Goal: Task Accomplishment & Management: Manage account settings

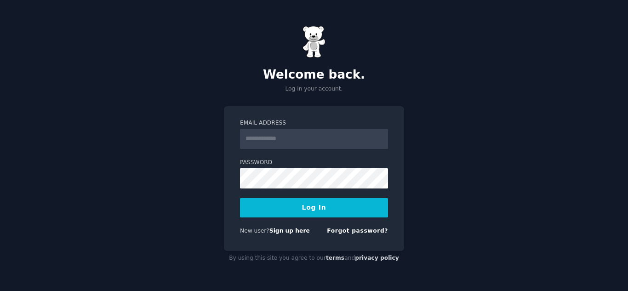
click at [346, 207] on button "Log In" at bounding box center [314, 207] width 148 height 19
click at [290, 231] on link "Sign up here" at bounding box center [289, 230] width 40 height 6
click at [261, 145] on input "Email Address" at bounding box center [314, 139] width 148 height 20
type input "**********"
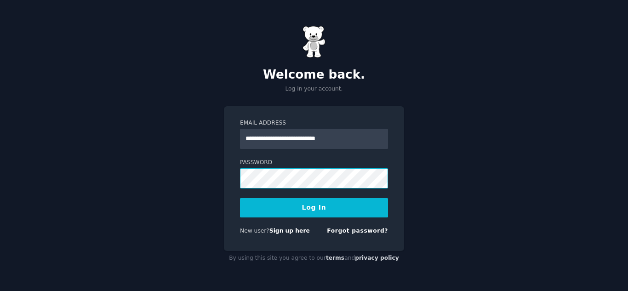
click at [240, 198] on button "Log In" at bounding box center [314, 207] width 148 height 19
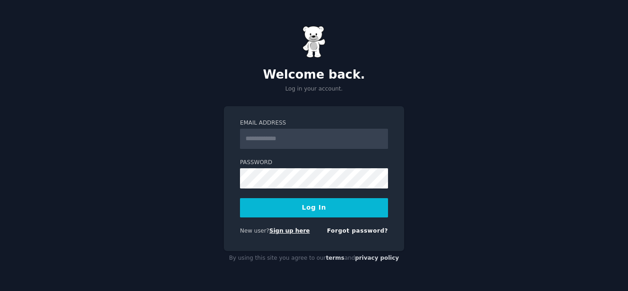
click at [272, 232] on link "Sign up here" at bounding box center [289, 230] width 40 height 6
click at [300, 142] on input "Email Address" at bounding box center [314, 139] width 148 height 20
type input "**********"
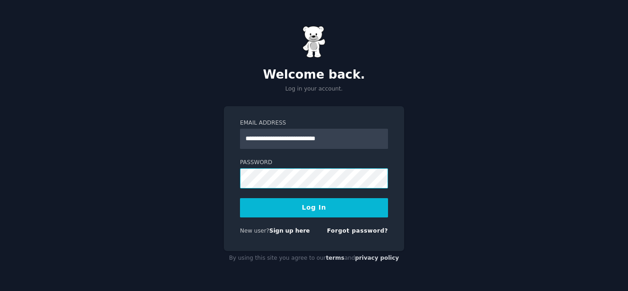
click at [240, 198] on button "Log In" at bounding box center [314, 207] width 148 height 19
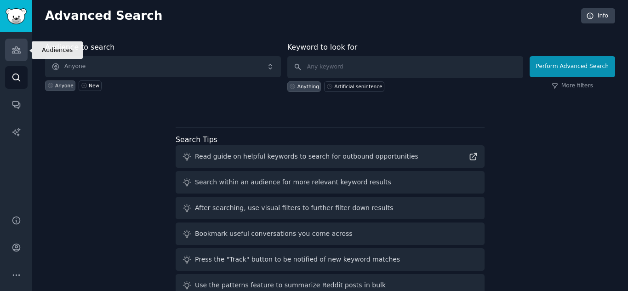
click at [15, 56] on link "Audiences" at bounding box center [16, 50] width 23 height 23
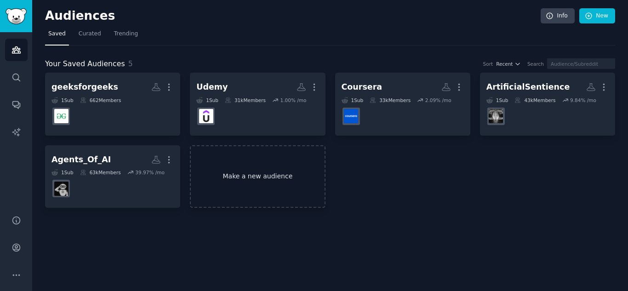
click at [251, 177] on link "Make a new audience" at bounding box center [257, 176] width 135 height 63
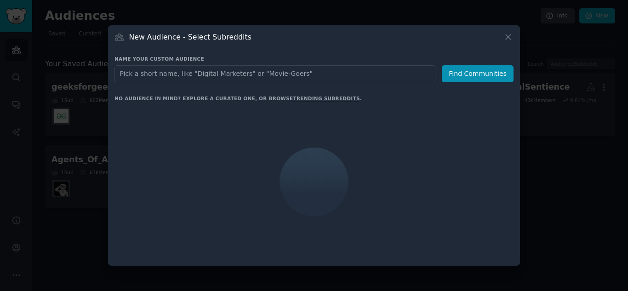
click at [170, 73] on input "text" at bounding box center [274, 73] width 321 height 17
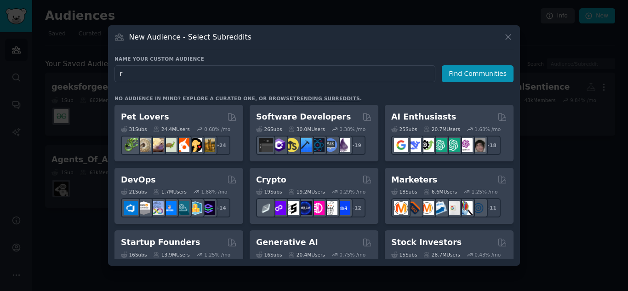
type input "r"
type input "technology"
click at [464, 74] on button "Find Communities" at bounding box center [477, 73] width 72 height 17
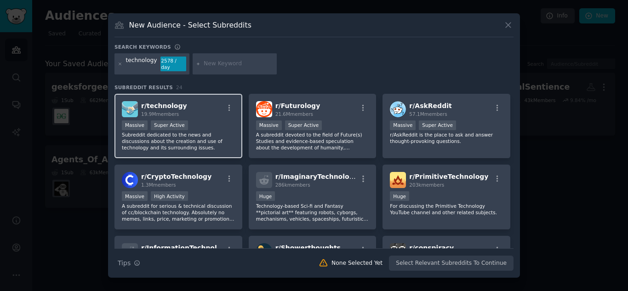
click at [156, 104] on span "r/ technology" at bounding box center [164, 105] width 46 height 7
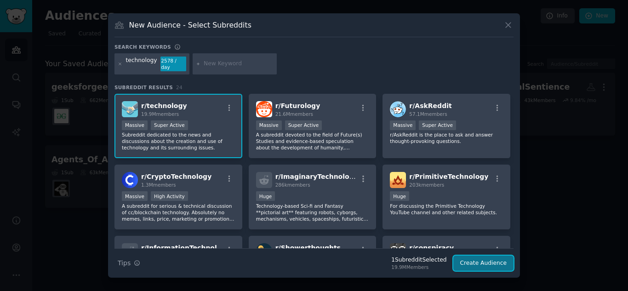
click at [486, 262] on button "Create Audience" at bounding box center [483, 263] width 61 height 16
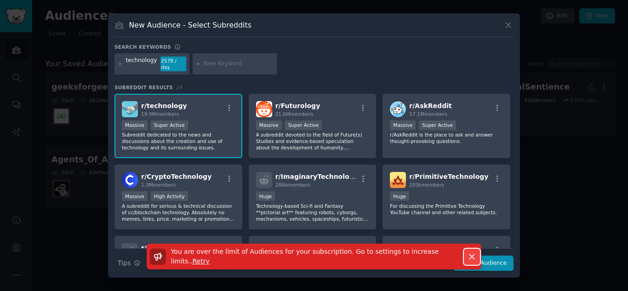
click at [473, 255] on icon "button" at bounding box center [472, 257] width 10 height 10
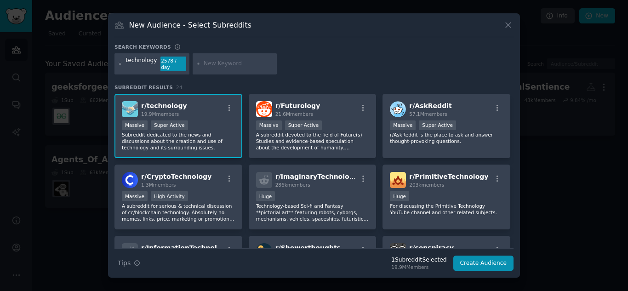
click at [573, 39] on div at bounding box center [314, 145] width 628 height 291
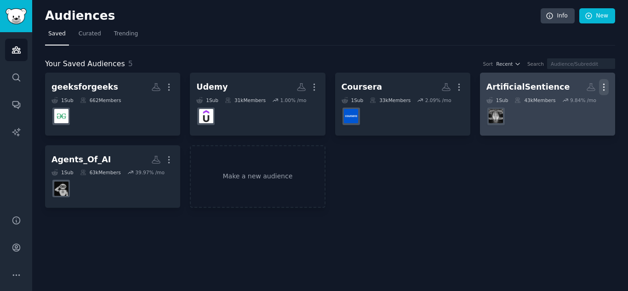
click at [599, 88] on icon "button" at bounding box center [604, 87] width 10 height 10
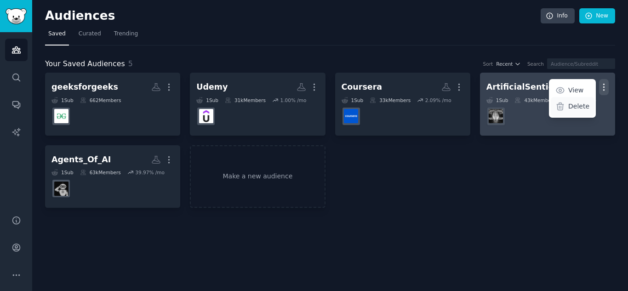
click at [576, 103] on p "Delete" at bounding box center [578, 107] width 21 height 10
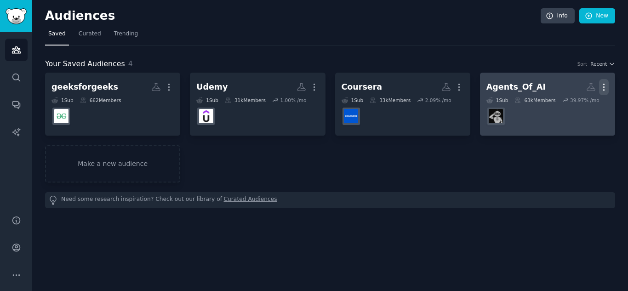
click at [604, 85] on icon "button" at bounding box center [603, 87] width 1 height 6
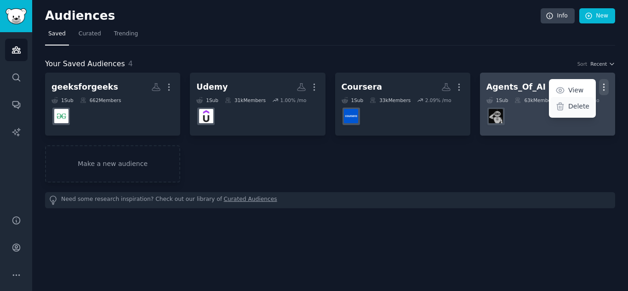
click at [583, 102] on p "Delete" at bounding box center [578, 107] width 21 height 10
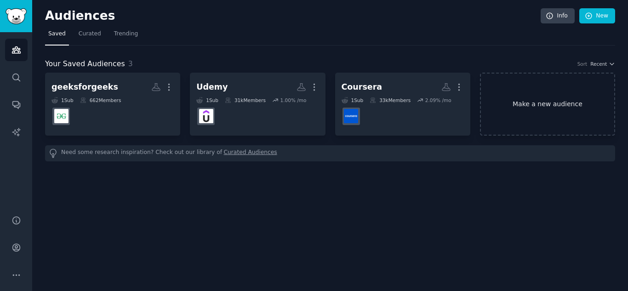
click at [540, 104] on link "Make a new audience" at bounding box center [547, 104] width 135 height 63
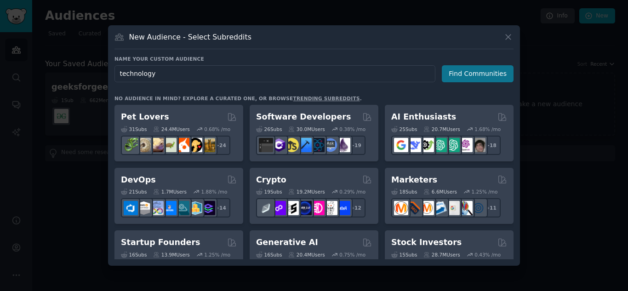
type input "technology"
click at [487, 80] on button "Find Communities" at bounding box center [477, 73] width 72 height 17
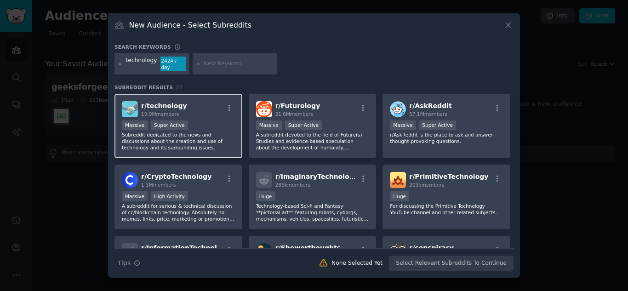
click at [157, 105] on span "r/ technology" at bounding box center [164, 105] width 46 height 7
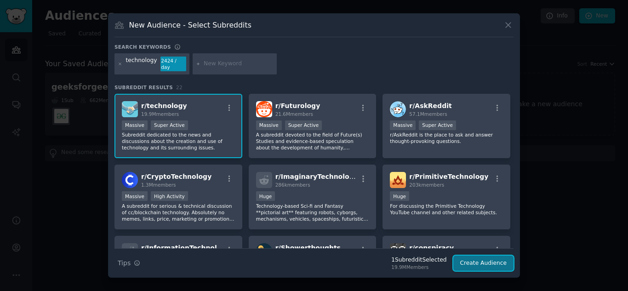
click at [475, 257] on button "Create Audience" at bounding box center [483, 263] width 61 height 16
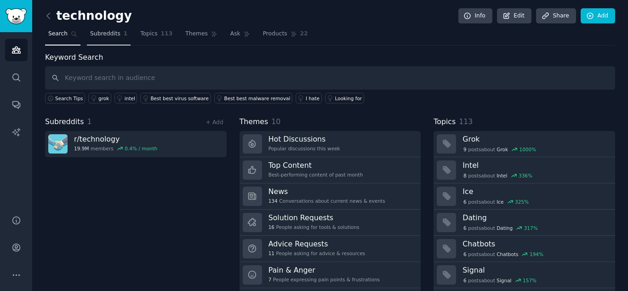
click at [106, 34] on span "Subreddits" at bounding box center [105, 34] width 30 height 8
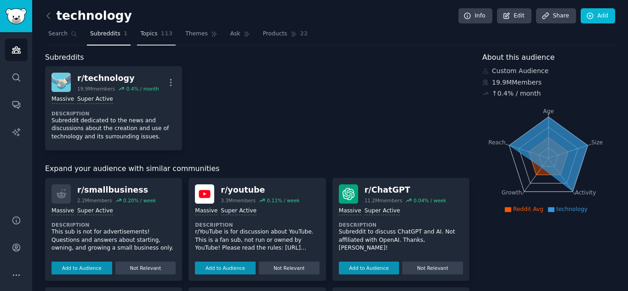
click at [140, 34] on span "Topics" at bounding box center [148, 34] width 17 height 8
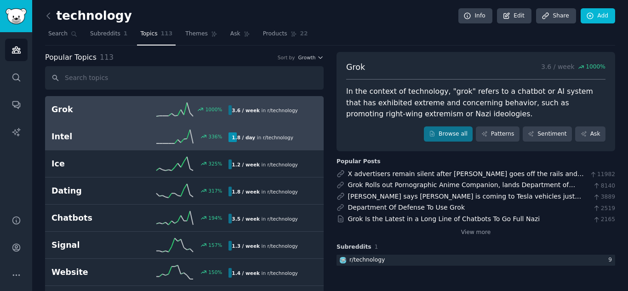
click at [159, 128] on link "Intel 336 % 1.8 / day in r/ technology" at bounding box center [184, 136] width 278 height 27
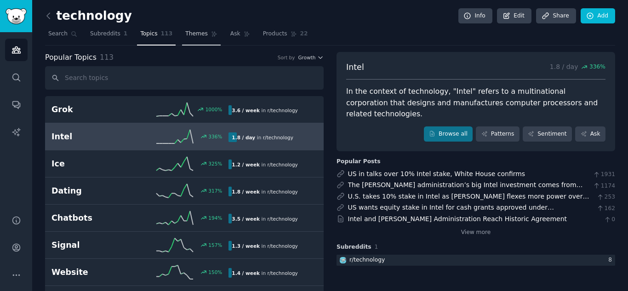
click at [185, 31] on span "Themes" at bounding box center [196, 34] width 23 height 8
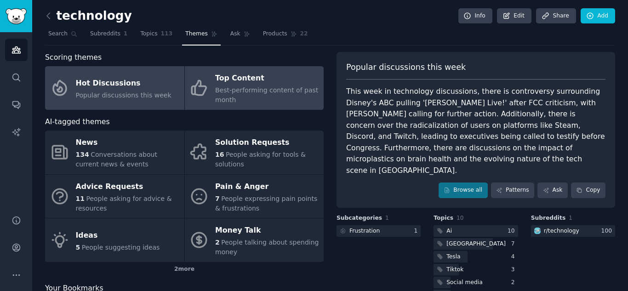
click at [231, 83] on div "Top Content" at bounding box center [267, 78] width 104 height 15
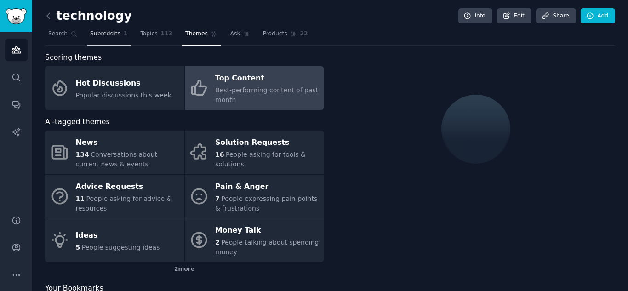
click at [98, 28] on link "Subreddits 1" at bounding box center [109, 36] width 44 height 19
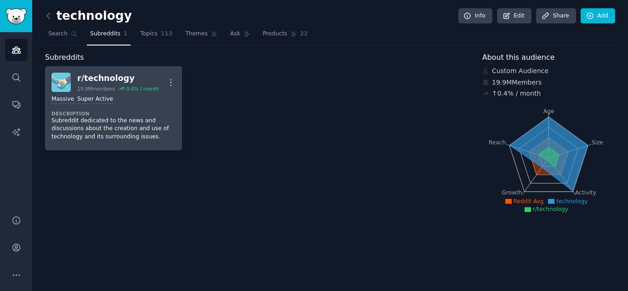
click at [119, 96] on div "Massive Super Active" at bounding box center [113, 99] width 124 height 9
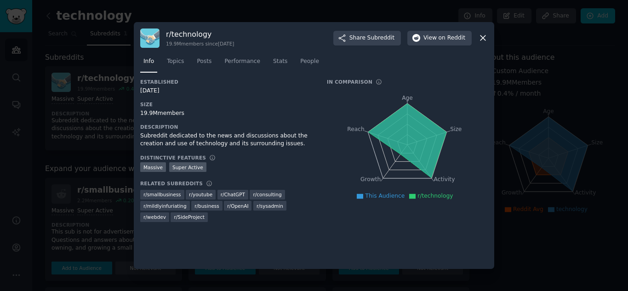
drag, startPoint x: 177, startPoint y: 90, endPoint x: 139, endPoint y: 89, distance: 37.7
click at [139, 89] on div "r/ technology 19.9M members since 01/24/2008 Share Subreddit View on Reddit Inf…" at bounding box center [314, 145] width 360 height 247
click at [169, 61] on span "Topics" at bounding box center [175, 61] width 17 height 8
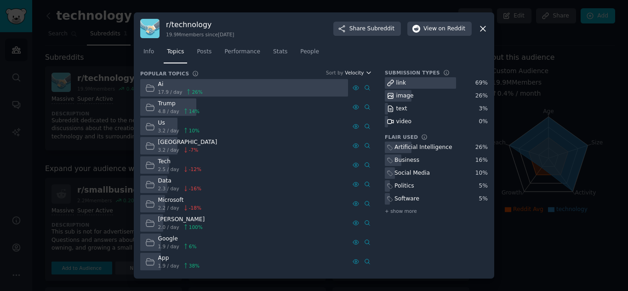
click at [362, 74] on span "Velocity" at bounding box center [354, 72] width 19 height 6
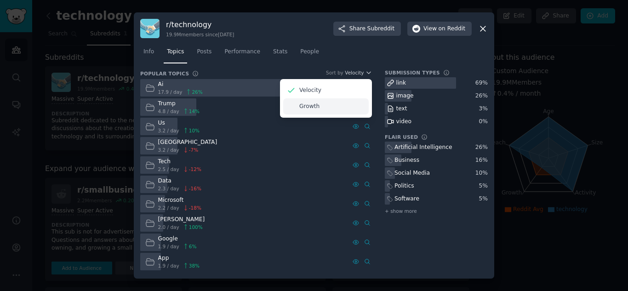
click at [345, 110] on div "Growth" at bounding box center [325, 106] width 85 height 16
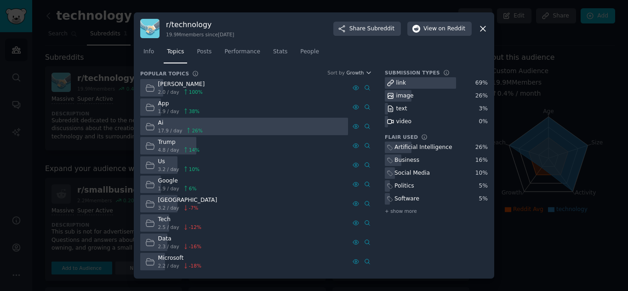
click at [367, 68] on div "Info Topics Posts Performance Stats People" at bounding box center [313, 53] width 347 height 31
click at [362, 74] on span "Growth" at bounding box center [354, 72] width 17 height 6
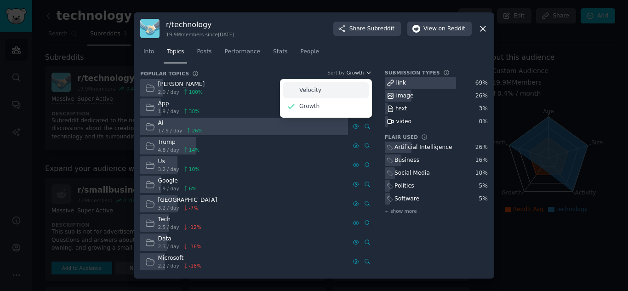
click at [345, 86] on div "Velocity" at bounding box center [325, 90] width 85 height 16
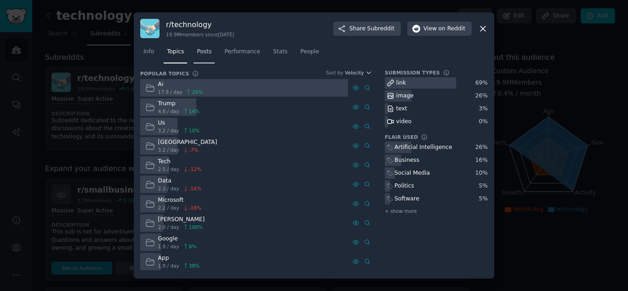
click at [199, 49] on span "Posts" at bounding box center [204, 52] width 15 height 8
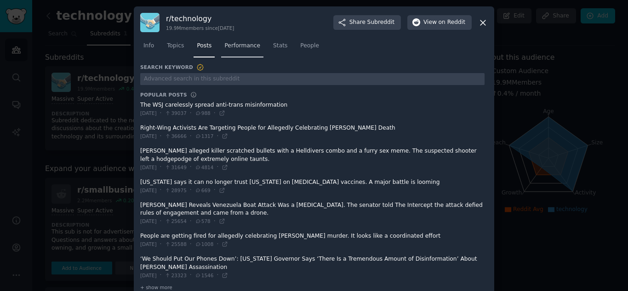
click at [245, 50] on span "Performance" at bounding box center [242, 46] width 36 height 8
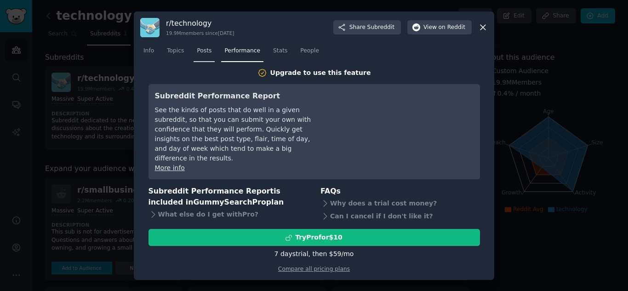
click at [204, 55] on span "Posts" at bounding box center [204, 51] width 15 height 8
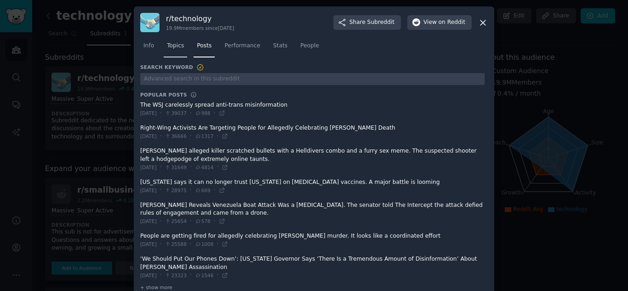
click at [171, 51] on link "Topics" at bounding box center [175, 48] width 23 height 19
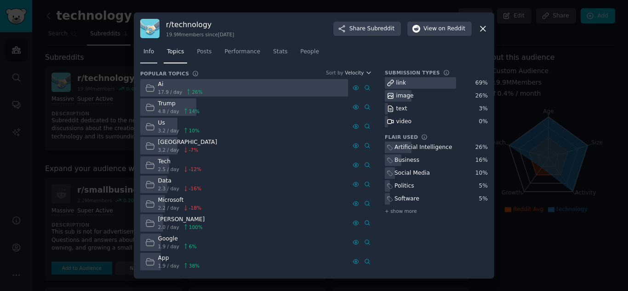
click at [150, 51] on span "Info" at bounding box center [148, 52] width 11 height 8
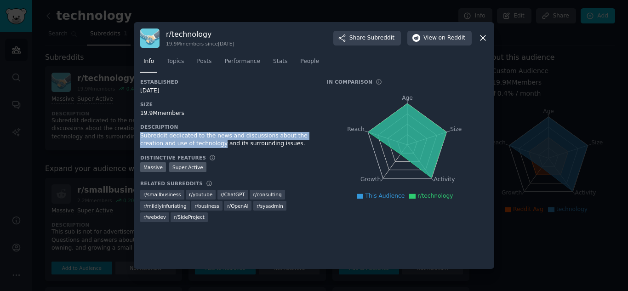
drag, startPoint x: 140, startPoint y: 134, endPoint x: 194, endPoint y: 144, distance: 55.1
click at [194, 144] on div "Subreddit dedicated to the news and discussions about the creation and use of t…" at bounding box center [227, 140] width 174 height 16
copy div "Subreddit dedicated to the news and discussions about the creation and use of t…"
click at [197, 62] on span "Posts" at bounding box center [204, 61] width 15 height 8
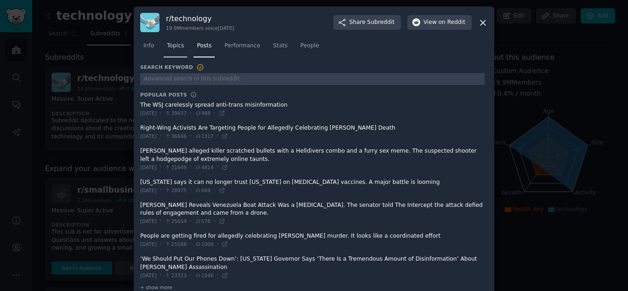
click at [176, 50] on link "Topics" at bounding box center [175, 48] width 23 height 19
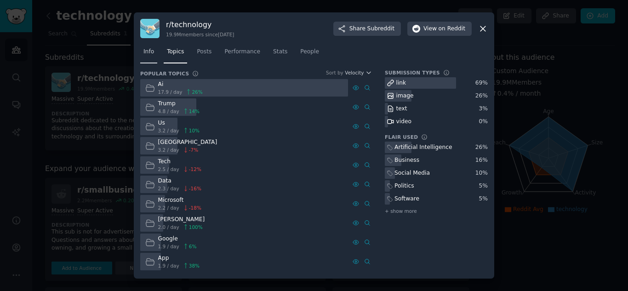
click at [155, 54] on link "Info" at bounding box center [148, 54] width 17 height 19
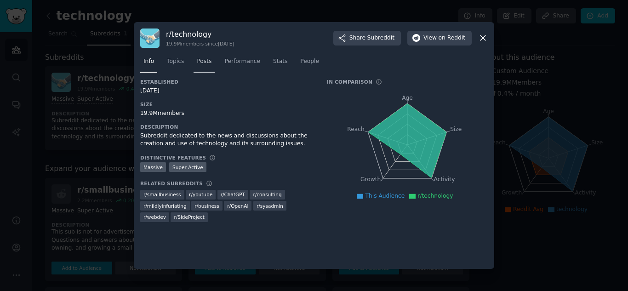
click at [201, 63] on span "Posts" at bounding box center [204, 61] width 15 height 8
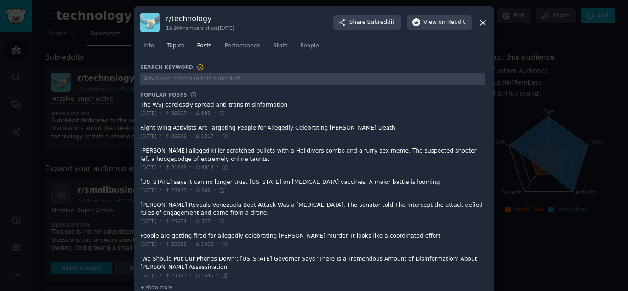
click at [171, 48] on span "Topics" at bounding box center [175, 46] width 17 height 8
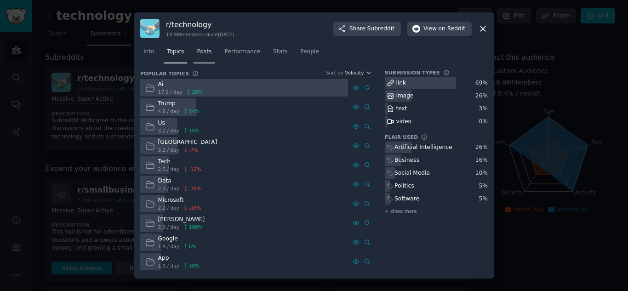
click at [200, 55] on span "Posts" at bounding box center [204, 52] width 15 height 8
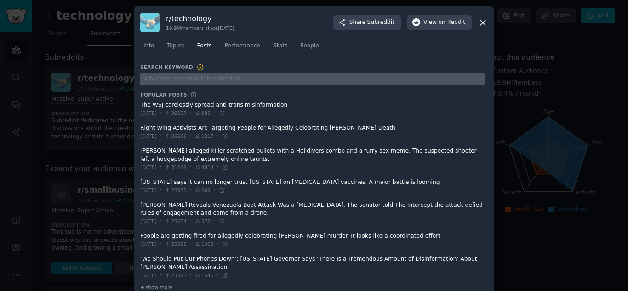
click at [191, 78] on input "text" at bounding box center [312, 79] width 344 height 12
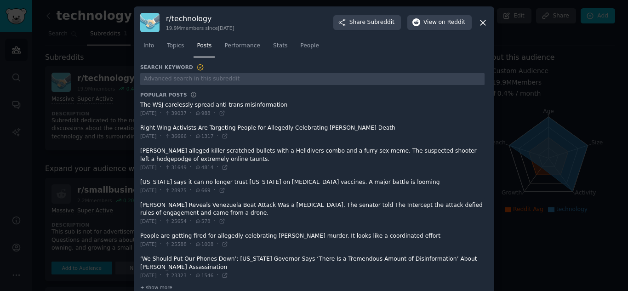
click at [157, 50] on nav "Info Topics Posts Performance Stats People" at bounding box center [313, 48] width 347 height 19
click at [150, 48] on span "Info" at bounding box center [148, 46] width 11 height 8
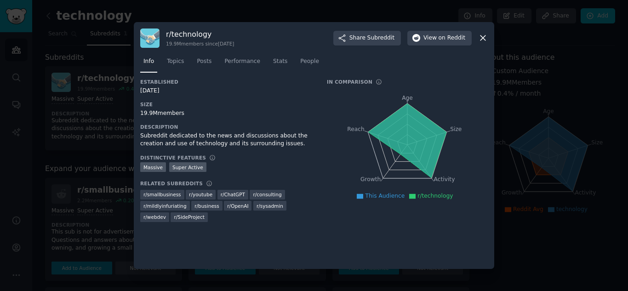
click at [483, 36] on icon at bounding box center [483, 38] width 10 height 10
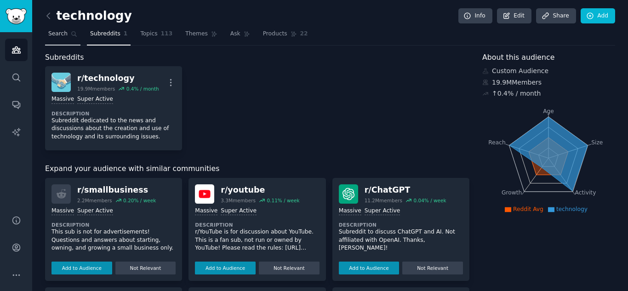
click at [63, 35] on span "Search" at bounding box center [57, 34] width 19 height 8
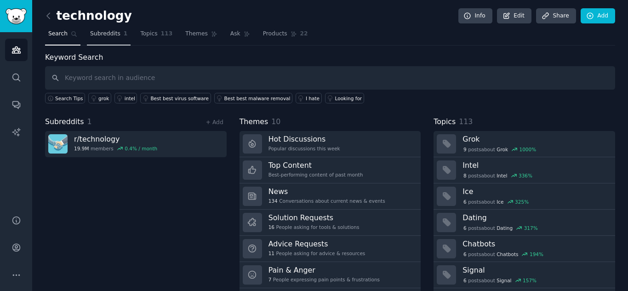
click at [100, 35] on span "Subreddits" at bounding box center [105, 34] width 30 height 8
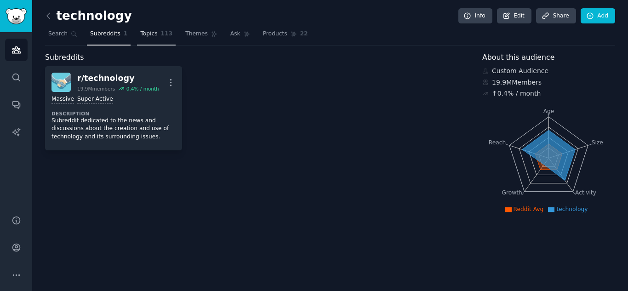
click at [140, 36] on span "Topics" at bounding box center [148, 34] width 17 height 8
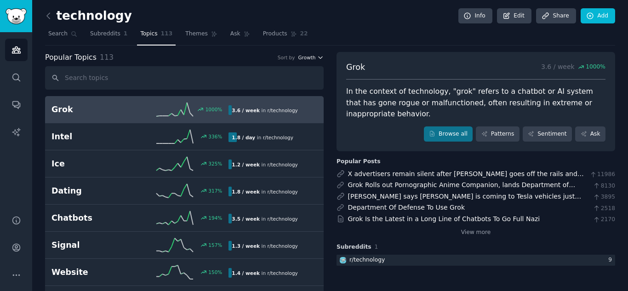
click at [315, 57] on button "Growth" at bounding box center [311, 57] width 26 height 6
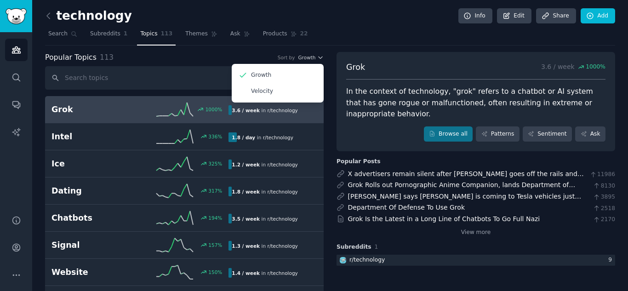
click at [315, 30] on nav "Search Subreddits 1 Topics 113 Themes Ask Products 22" at bounding box center [330, 36] width 570 height 19
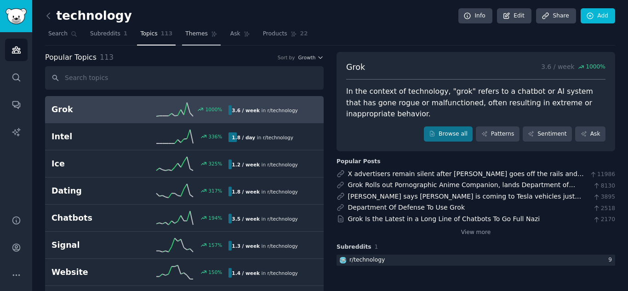
click at [186, 37] on span "Themes" at bounding box center [196, 34] width 23 height 8
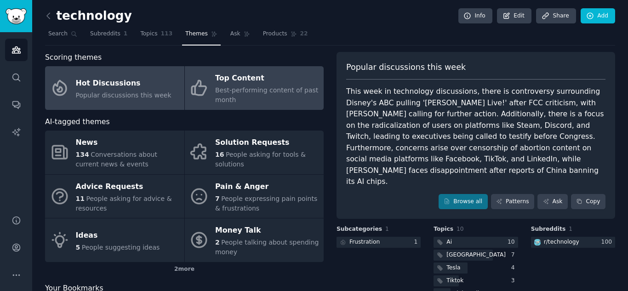
click at [280, 96] on div "Best-performing content of past month" at bounding box center [267, 94] width 104 height 19
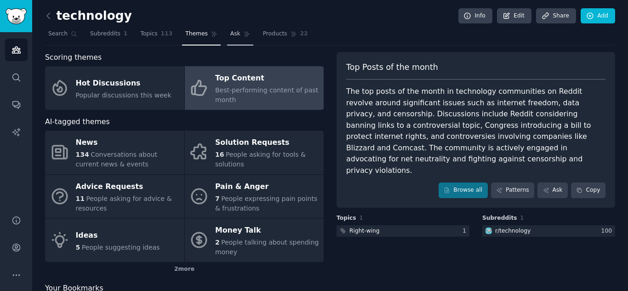
click at [243, 36] on icon at bounding box center [246, 34] width 6 height 6
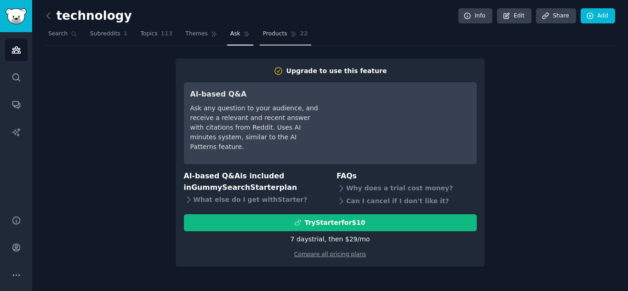
click at [268, 31] on span "Products" at bounding box center [275, 34] width 24 height 8
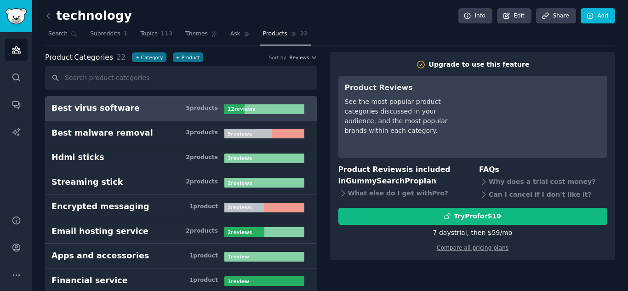
click at [171, 35] on nav "Search Subreddits 1 Topics 113 Themes Ask Products 22" at bounding box center [330, 36] width 570 height 19
click at [186, 31] on span "Themes" at bounding box center [196, 34] width 23 height 8
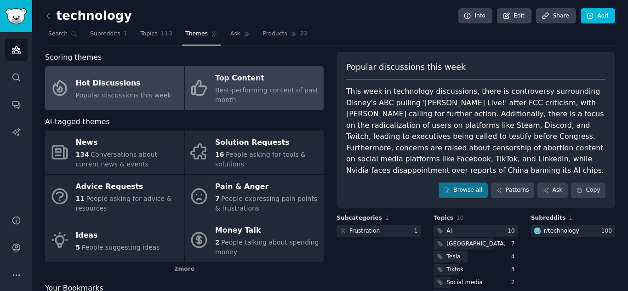
click at [238, 106] on link "Top Content Best-performing content of past month" at bounding box center [254, 88] width 139 height 44
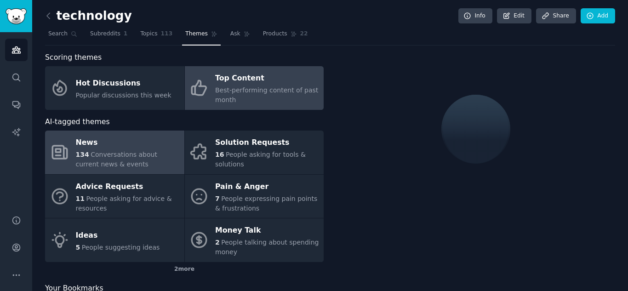
scroll to position [34, 0]
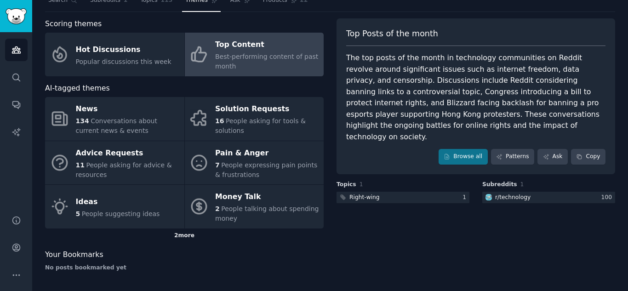
click at [179, 233] on div "2 more" at bounding box center [184, 235] width 278 height 15
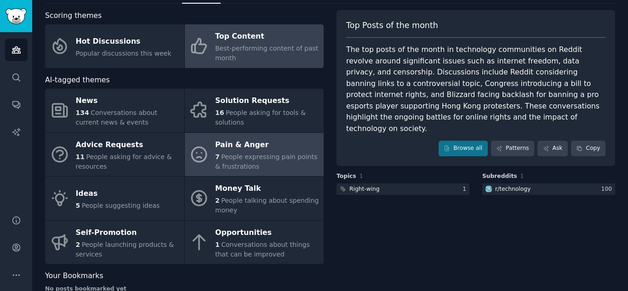
scroll to position [41, 0]
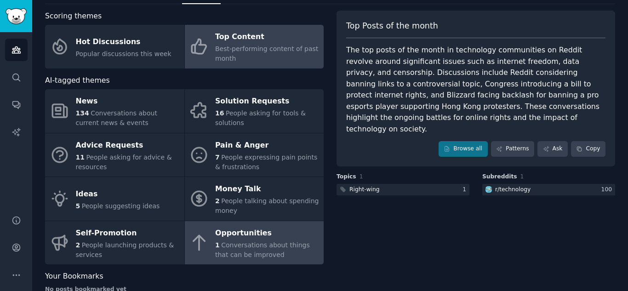
click at [243, 247] on span "Conversations about things that can be improved" at bounding box center [262, 249] width 95 height 17
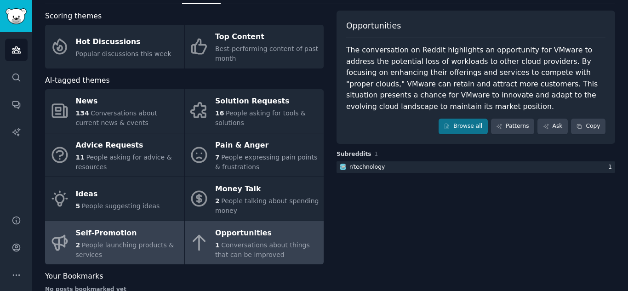
click at [115, 241] on span "People launching products & services" at bounding box center [125, 249] width 98 height 17
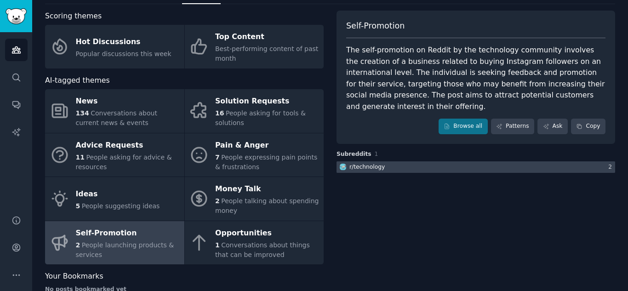
click at [571, 170] on div at bounding box center [475, 166] width 278 height 11
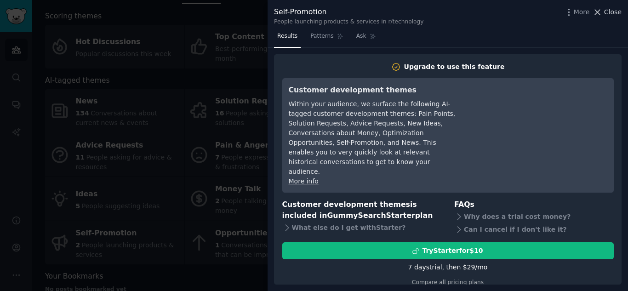
click at [605, 15] on button "Close" at bounding box center [606, 12] width 29 height 10
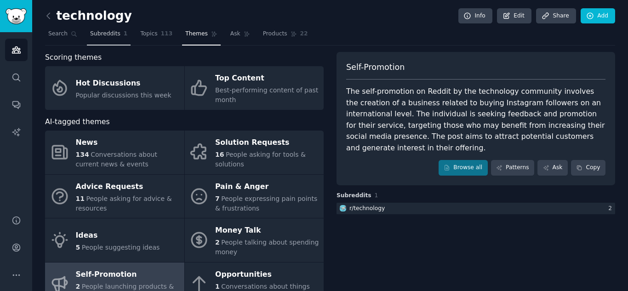
click at [115, 37] on span "Subreddits" at bounding box center [105, 34] width 30 height 8
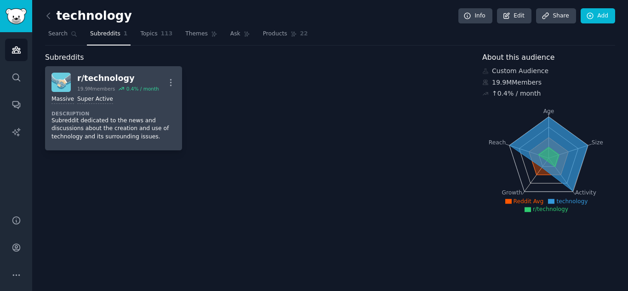
click at [96, 86] on div "19.9M members" at bounding box center [96, 88] width 38 height 6
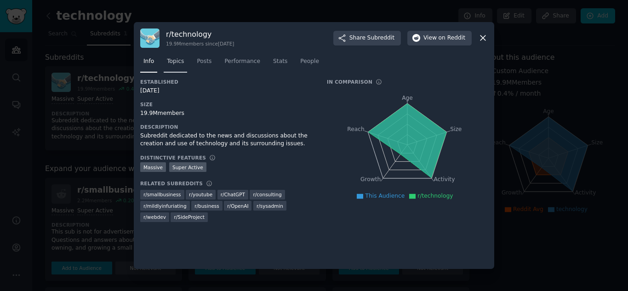
click at [174, 65] on span "Topics" at bounding box center [175, 61] width 17 height 8
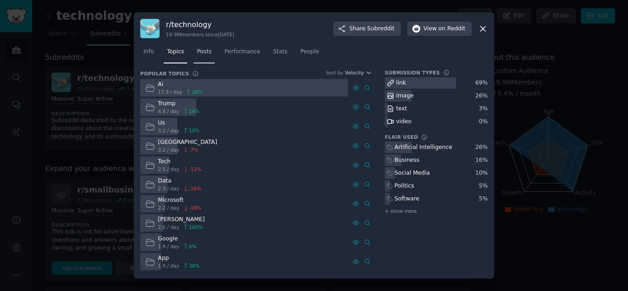
click at [200, 58] on link "Posts" at bounding box center [203, 54] width 21 height 19
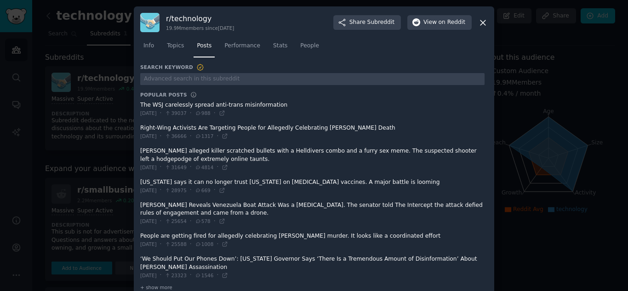
click at [221, 58] on div "Info Topics Posts Performance Stats People" at bounding box center [313, 47] width 347 height 31
click at [227, 56] on link "Performance" at bounding box center [242, 48] width 42 height 19
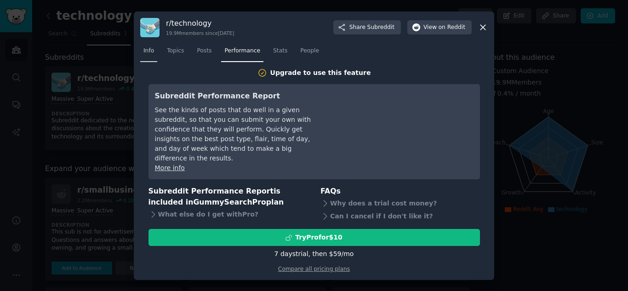
click at [153, 55] on span "Info" at bounding box center [148, 51] width 11 height 8
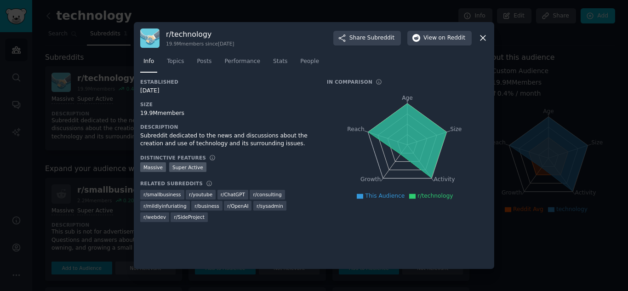
click at [47, 131] on div at bounding box center [314, 145] width 628 height 291
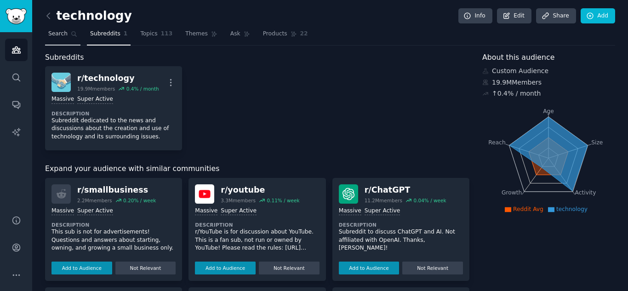
click at [68, 39] on link "Search" at bounding box center [62, 36] width 35 height 19
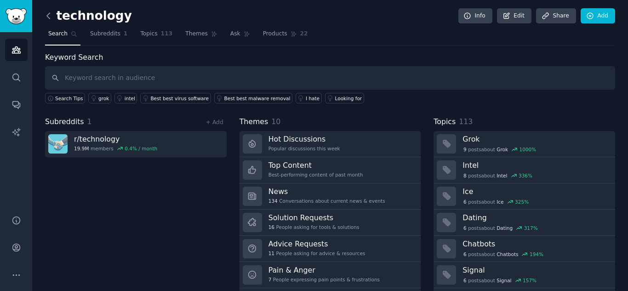
click at [50, 17] on icon at bounding box center [49, 16] width 10 height 10
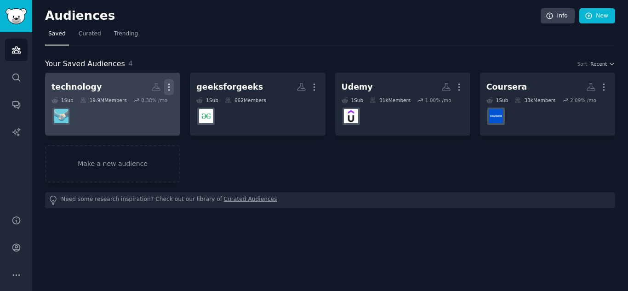
click at [170, 82] on icon "button" at bounding box center [169, 87] width 10 height 10
click at [143, 110] on p "Delete" at bounding box center [143, 107] width 21 height 10
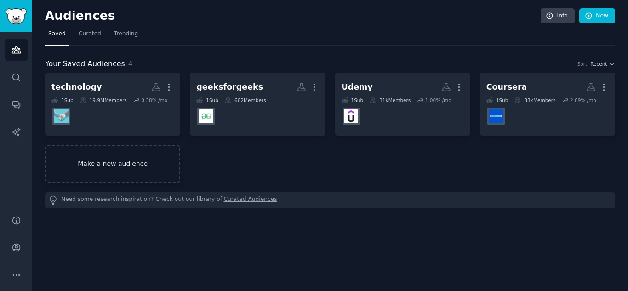
click at [108, 169] on link "Make a new audience" at bounding box center [112, 163] width 135 height 37
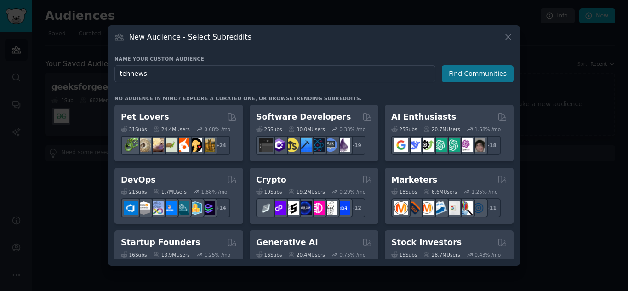
type input "tehnews"
click at [455, 74] on button "Find Communities" at bounding box center [477, 73] width 72 height 17
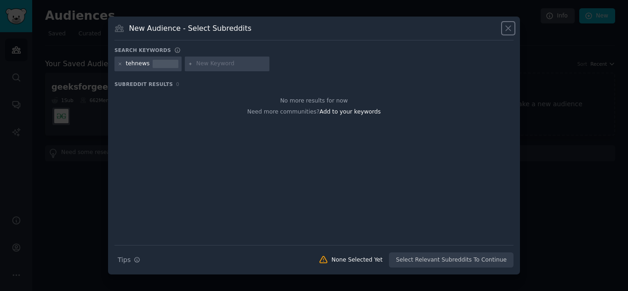
click at [504, 30] on icon at bounding box center [508, 28] width 10 height 10
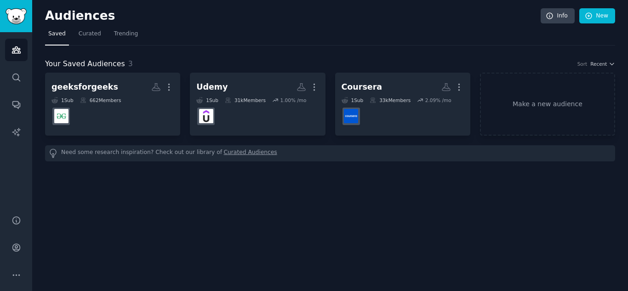
click at [155, 151] on div "Need some research inspiration? Check out our library of Curated Audiences" at bounding box center [330, 153] width 570 height 16
click at [524, 115] on link "Make a new audience" at bounding box center [547, 104] width 135 height 63
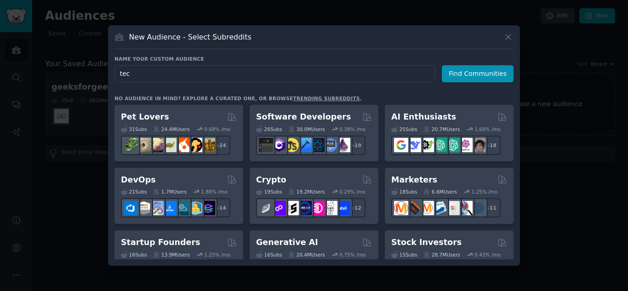
type input "tech"
click button "Find Communities" at bounding box center [477, 73] width 72 height 17
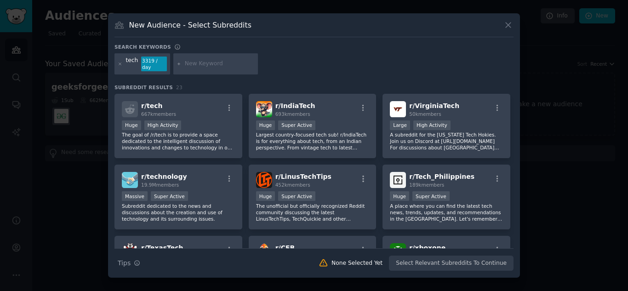
click at [116, 66] on div "tech 3319 / day" at bounding box center [142, 63] width 56 height 21
click at [119, 64] on icon at bounding box center [120, 64] width 5 height 5
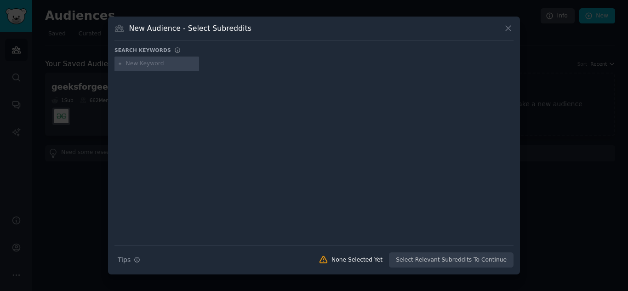
click at [153, 66] on input "text" at bounding box center [161, 64] width 70 height 8
type input "tech news"
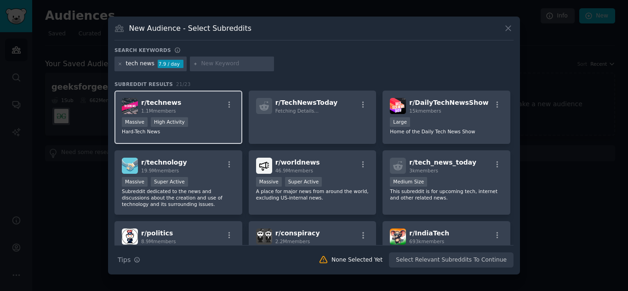
click at [158, 105] on span "r/ technews" at bounding box center [161, 102] width 40 height 7
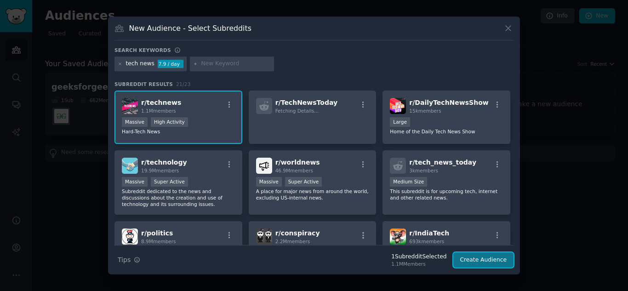
click at [485, 258] on button "Create Audience" at bounding box center [483, 260] width 61 height 16
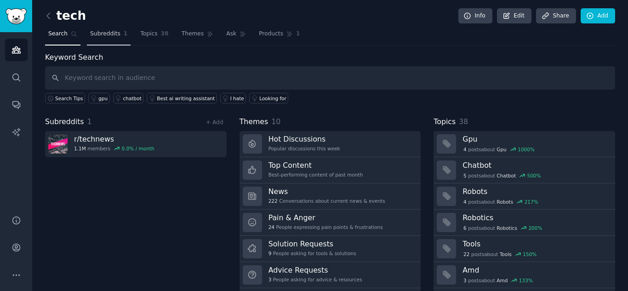
click at [114, 30] on span "Subreddits" at bounding box center [105, 34] width 30 height 8
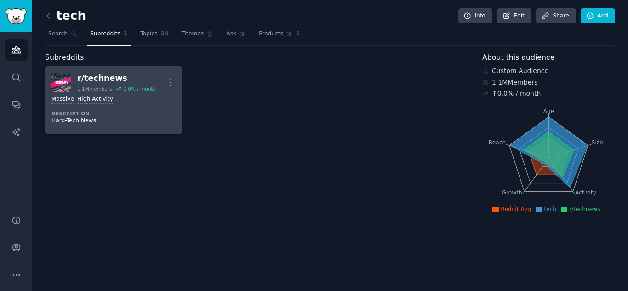
click at [98, 83] on div "r/ technews" at bounding box center [116, 78] width 79 height 11
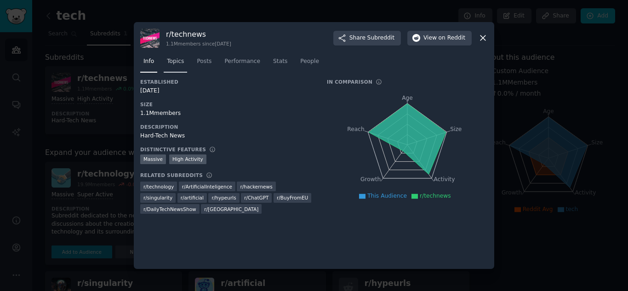
click at [185, 57] on link "Topics" at bounding box center [175, 63] width 23 height 19
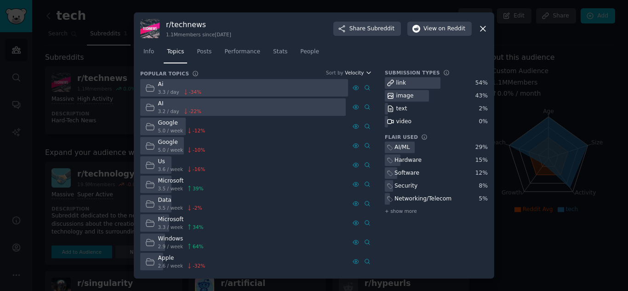
click at [357, 71] on span "Velocity" at bounding box center [354, 72] width 19 height 6
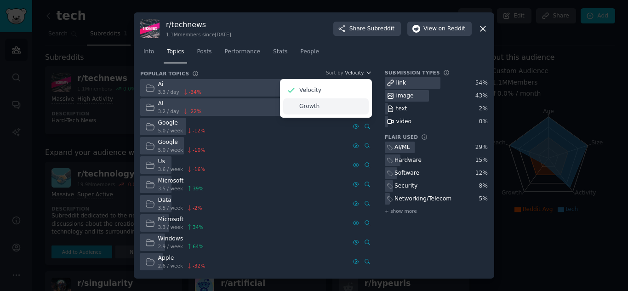
click at [354, 107] on div "Growth" at bounding box center [325, 106] width 85 height 16
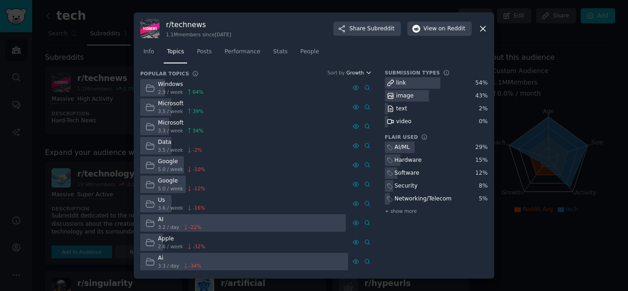
click at [365, 74] on icon "button" at bounding box center [368, 72] width 6 height 6
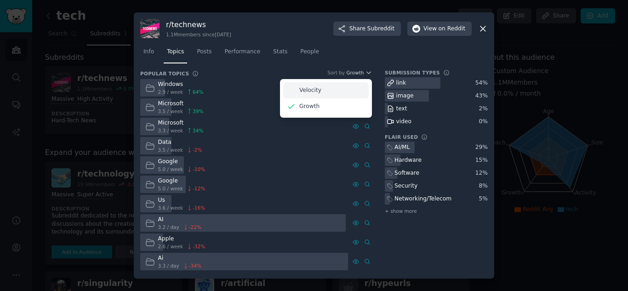
click at [354, 93] on div "Velocity" at bounding box center [325, 90] width 85 height 16
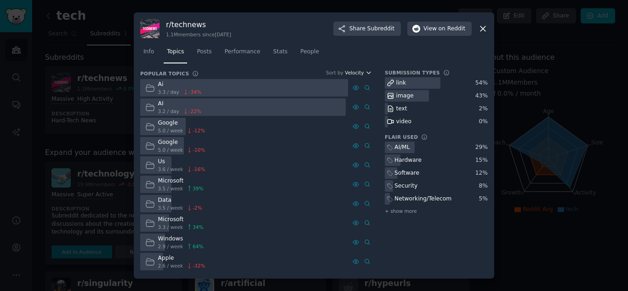
click at [362, 71] on span "Velocity" at bounding box center [354, 72] width 19 height 6
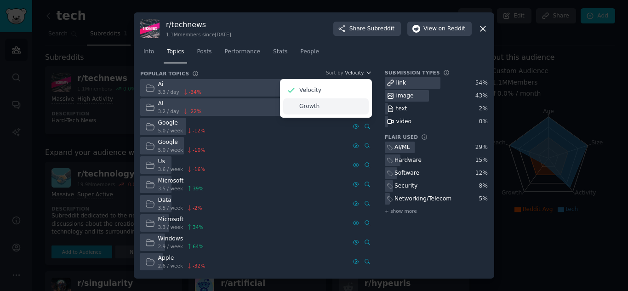
click at [352, 102] on div "Growth" at bounding box center [325, 106] width 85 height 16
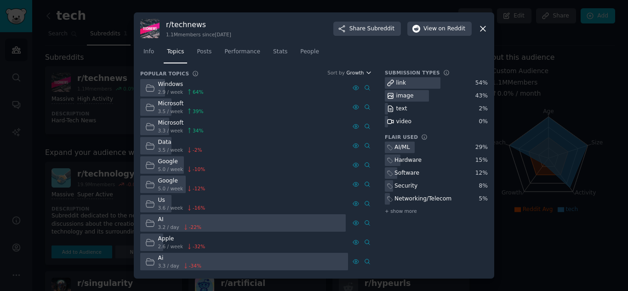
click at [367, 74] on icon "button" at bounding box center [368, 72] width 6 height 6
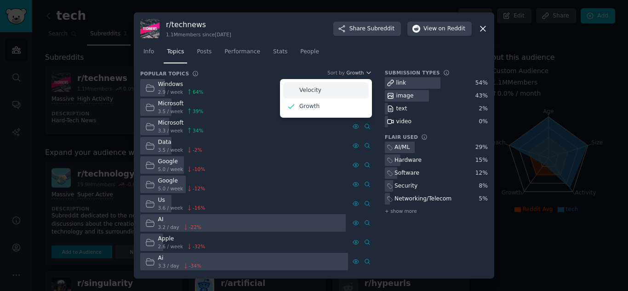
click at [352, 91] on div "Velocity" at bounding box center [325, 90] width 85 height 16
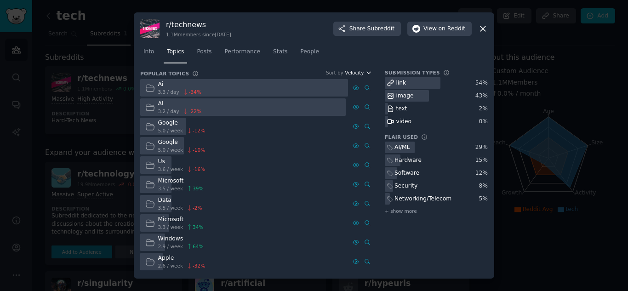
click at [365, 72] on icon "button" at bounding box center [368, 72] width 6 height 6
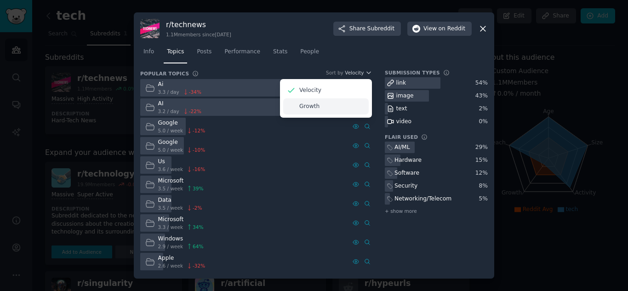
click at [335, 100] on div "Growth" at bounding box center [325, 106] width 85 height 16
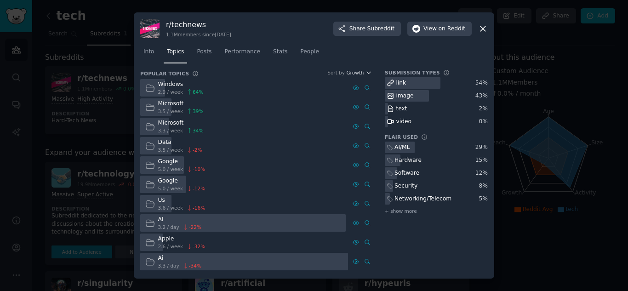
click at [479, 29] on icon at bounding box center [483, 29] width 10 height 10
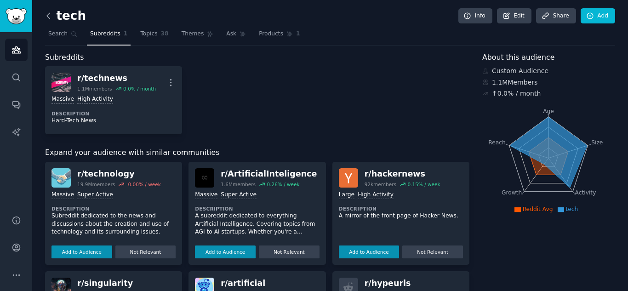
click at [47, 19] on icon at bounding box center [49, 16] width 10 height 10
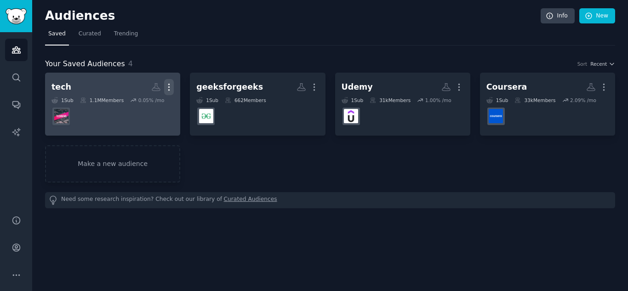
click at [166, 88] on icon "button" at bounding box center [169, 87] width 10 height 10
click at [139, 104] on p "Delete" at bounding box center [143, 107] width 21 height 10
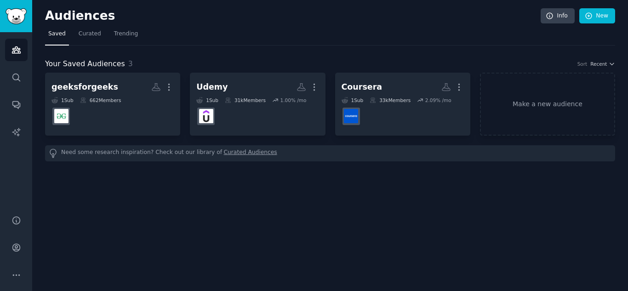
click at [112, 164] on div "Audiences Info New Saved Curated Trending Your Saved Audiences 3 Sort Recent ge…" at bounding box center [330, 89] width 570 height 152
click at [522, 117] on link "Make a new audience" at bounding box center [547, 104] width 135 height 63
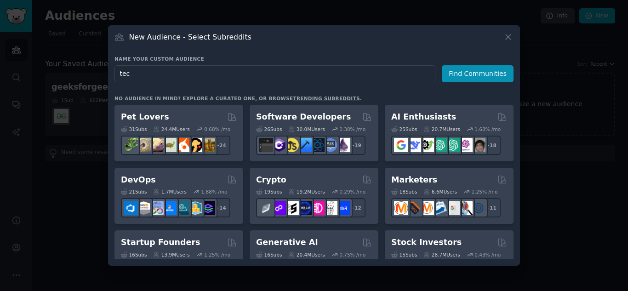
type input "tech"
click button "Find Communities" at bounding box center [477, 73] width 72 height 17
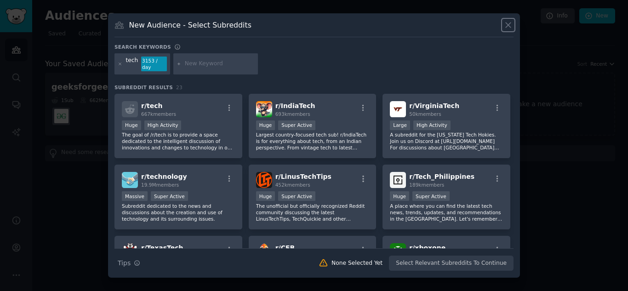
click at [512, 30] on icon at bounding box center [508, 25] width 10 height 10
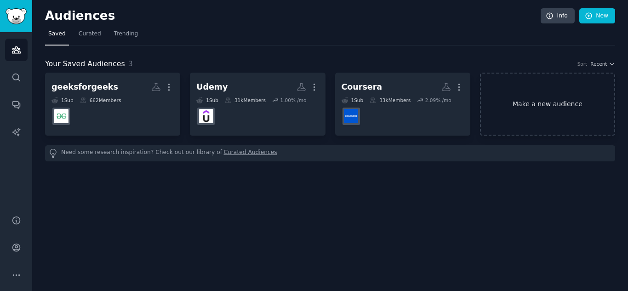
click at [552, 113] on link "Make a new audience" at bounding box center [547, 104] width 135 height 63
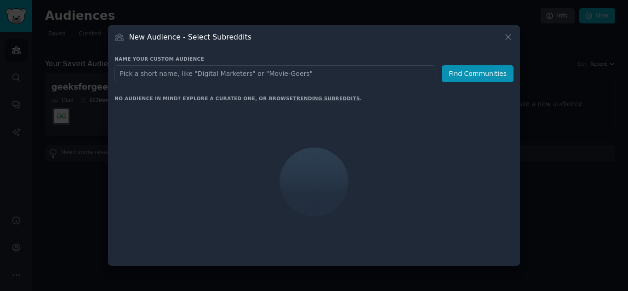
type input "Futurology"
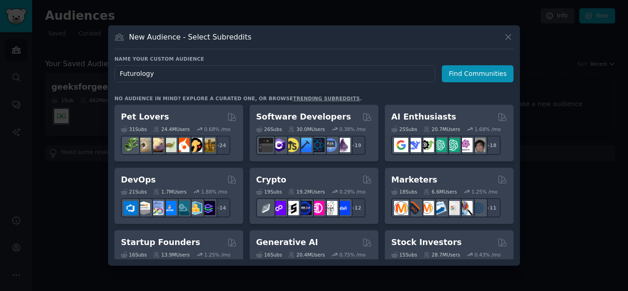
click button "Find Communities" at bounding box center [477, 73] width 72 height 17
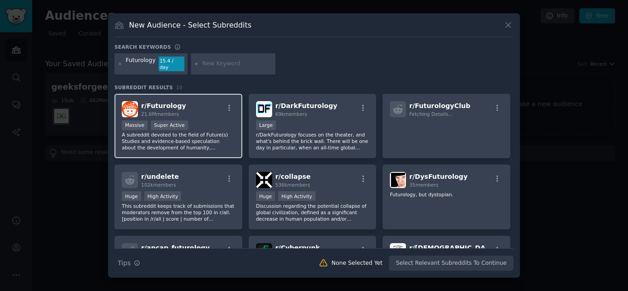
click at [158, 111] on span "21.6M members" at bounding box center [160, 114] width 38 height 6
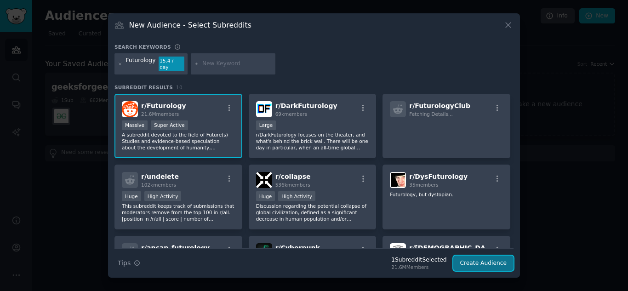
click at [498, 263] on button "Create Audience" at bounding box center [483, 263] width 61 height 16
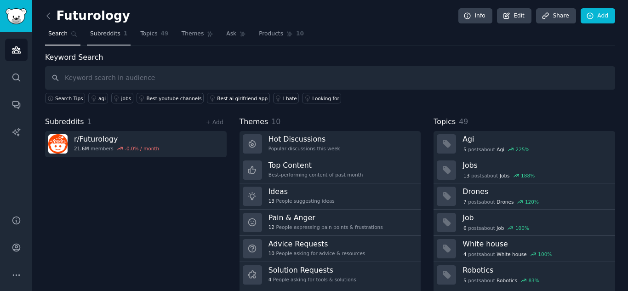
click at [91, 35] on span "Subreddits" at bounding box center [105, 34] width 30 height 8
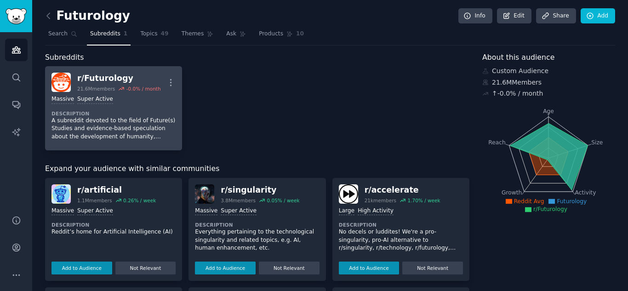
click at [102, 89] on div "21.6M members" at bounding box center [96, 88] width 38 height 6
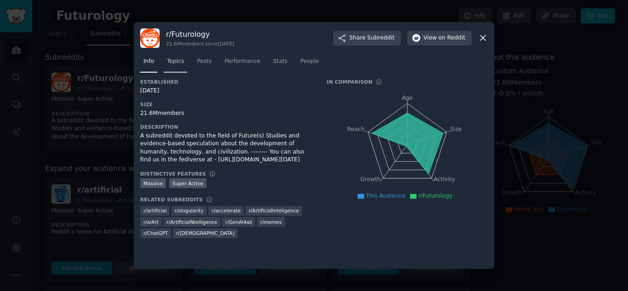
click at [175, 64] on span "Topics" at bounding box center [175, 61] width 17 height 8
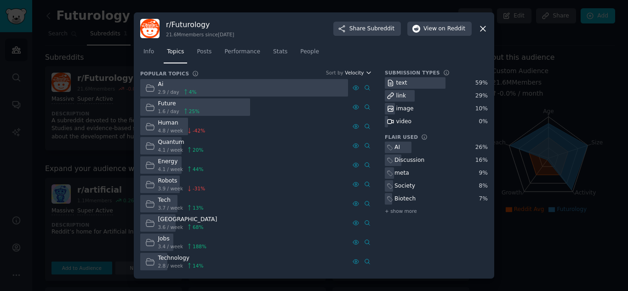
click at [366, 69] on icon "button" at bounding box center [368, 72] width 6 height 6
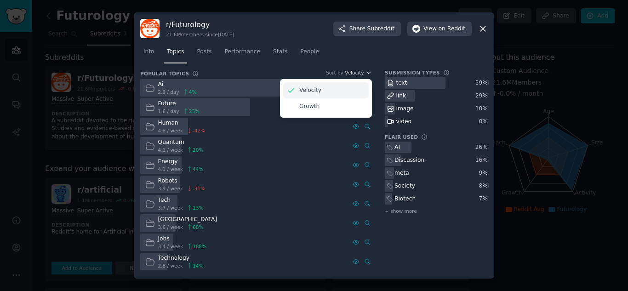
click at [339, 97] on div "Velocity" at bounding box center [325, 90] width 85 height 16
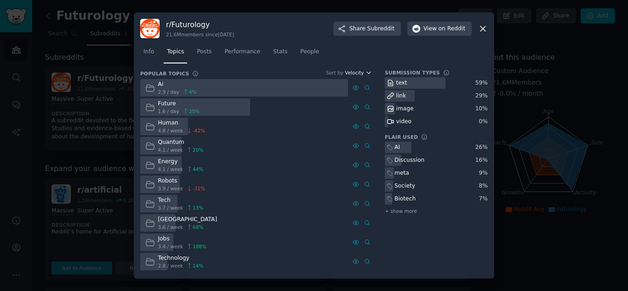
click at [356, 70] on span "Velocity" at bounding box center [354, 72] width 19 height 6
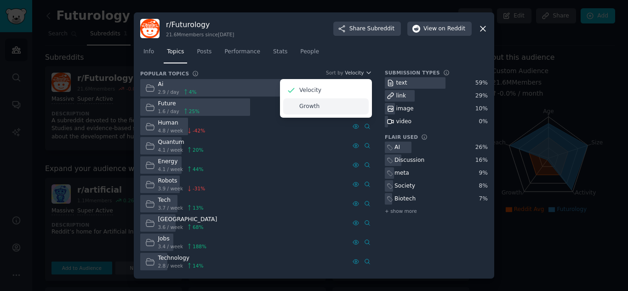
click at [332, 113] on div "Growth" at bounding box center [325, 106] width 85 height 16
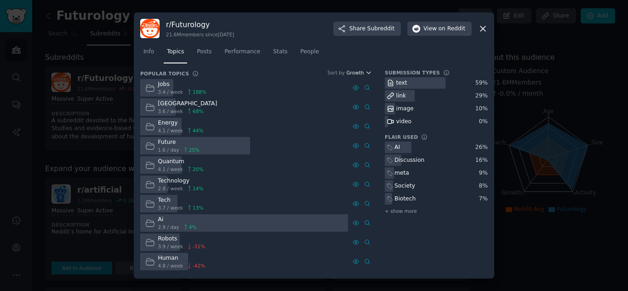
click at [370, 75] on icon "button" at bounding box center [368, 72] width 6 height 6
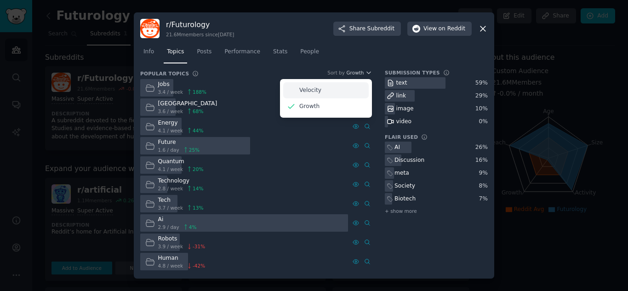
click at [344, 96] on div "Velocity" at bounding box center [325, 90] width 85 height 16
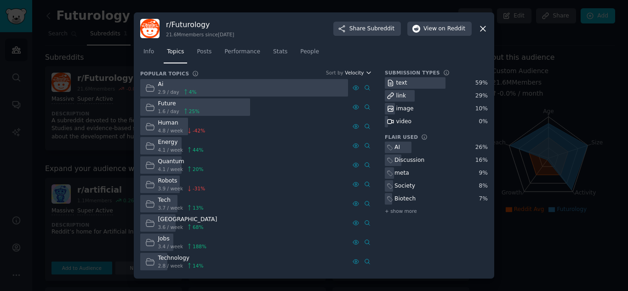
click at [366, 75] on icon "button" at bounding box center [368, 72] width 6 height 6
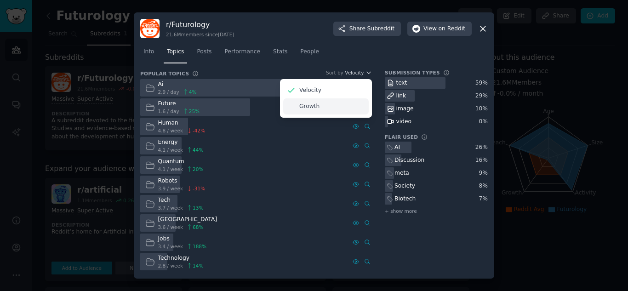
click at [356, 102] on div "Growth" at bounding box center [325, 106] width 85 height 16
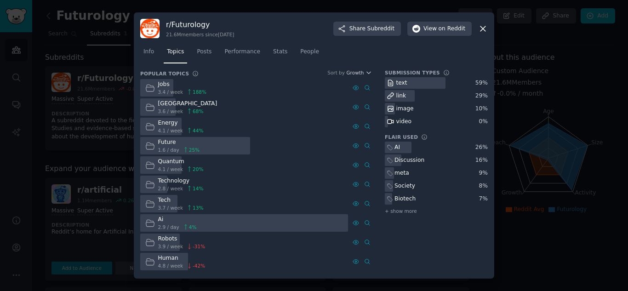
click at [482, 30] on icon at bounding box center [483, 29] width 10 height 10
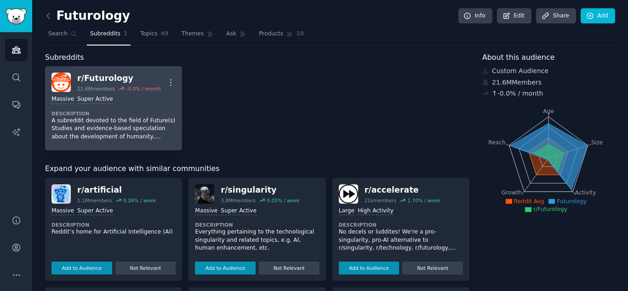
click at [105, 90] on div "21.6M members" at bounding box center [96, 88] width 38 height 6
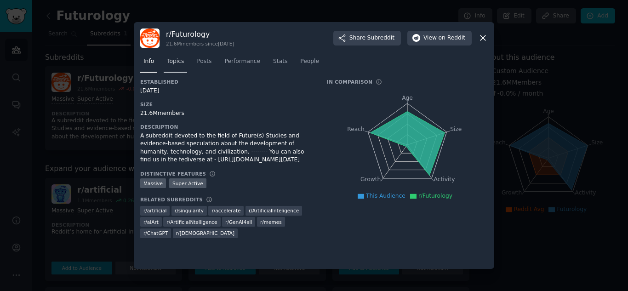
click at [165, 63] on link "Topics" at bounding box center [175, 63] width 23 height 19
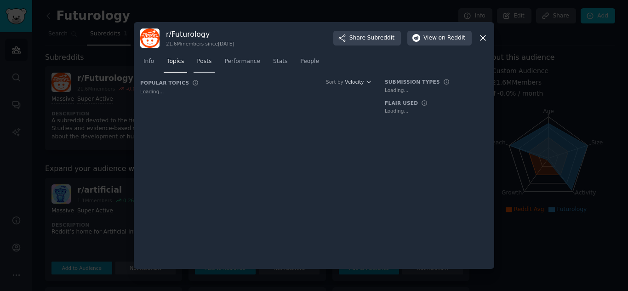
click at [204, 56] on link "Posts" at bounding box center [203, 63] width 21 height 19
click at [174, 57] on span "Topics" at bounding box center [175, 61] width 17 height 8
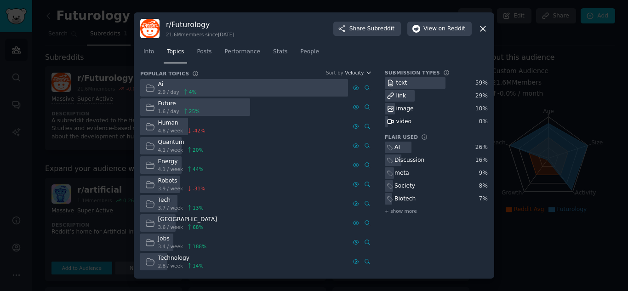
click at [125, 74] on div at bounding box center [314, 145] width 628 height 291
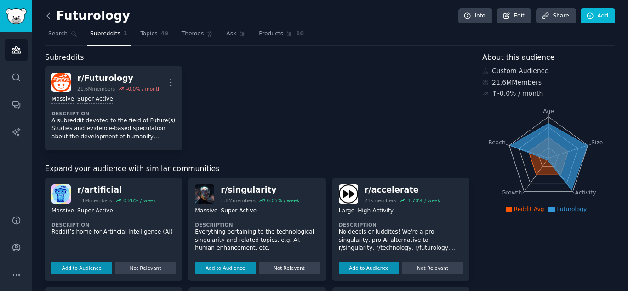
click at [45, 13] on icon at bounding box center [49, 16] width 10 height 10
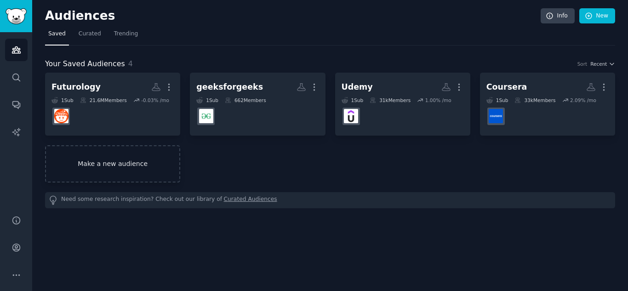
click at [119, 160] on link "Make a new audience" at bounding box center [112, 163] width 135 height 37
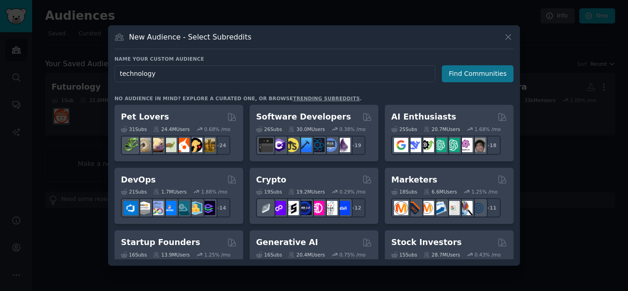
type input "technology"
click at [474, 72] on button "Find Communities" at bounding box center [477, 73] width 72 height 17
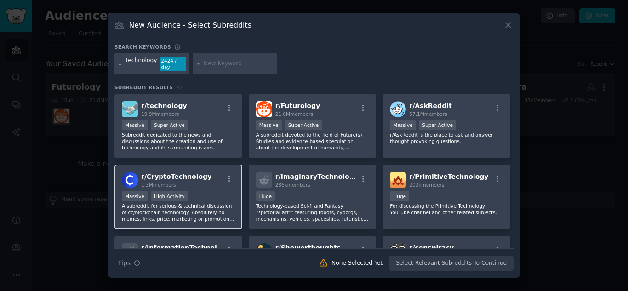
click at [183, 173] on span "r/ CryptoTechnology" at bounding box center [176, 176] width 70 height 7
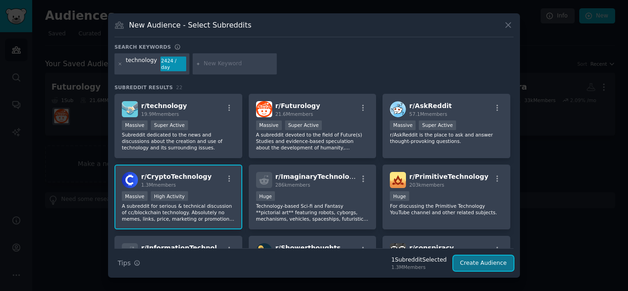
click at [485, 257] on button "Create Audience" at bounding box center [483, 263] width 61 height 16
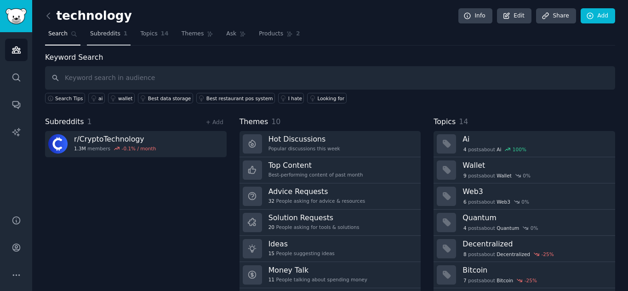
click at [124, 34] on span "1" at bounding box center [126, 34] width 4 height 8
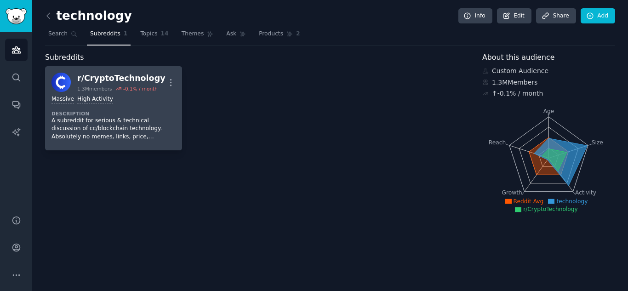
click at [115, 90] on icon at bounding box center [118, 88] width 6 height 6
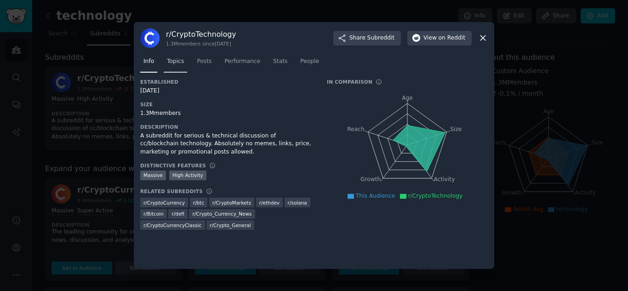
click at [177, 64] on span "Topics" at bounding box center [175, 61] width 17 height 8
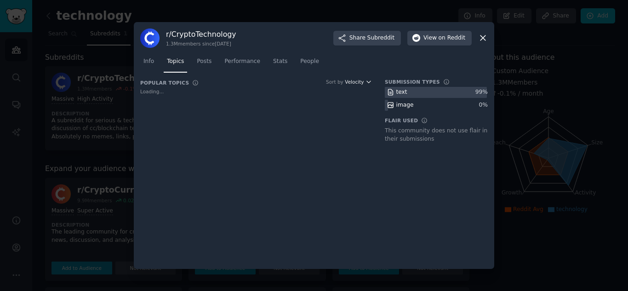
click at [362, 83] on span "Velocity" at bounding box center [354, 82] width 19 height 6
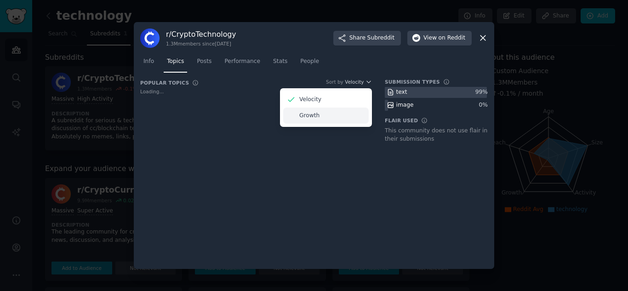
click at [352, 117] on div "Growth" at bounding box center [325, 115] width 85 height 16
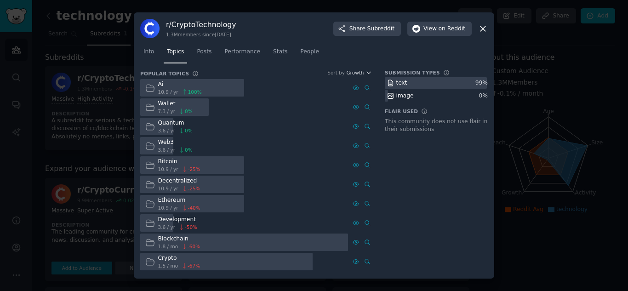
click at [127, 93] on div at bounding box center [314, 145] width 628 height 291
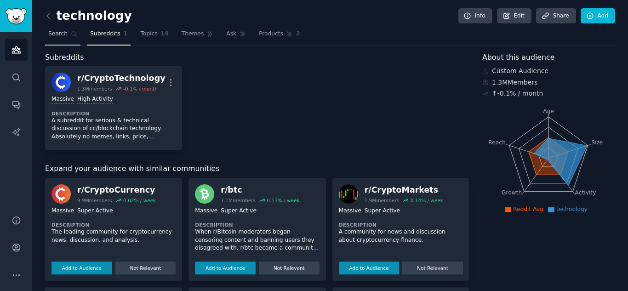
click at [62, 32] on span "Search" at bounding box center [57, 34] width 19 height 8
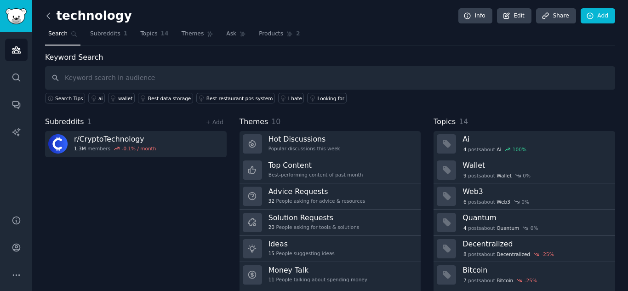
click at [50, 18] on icon at bounding box center [49, 16] width 10 height 10
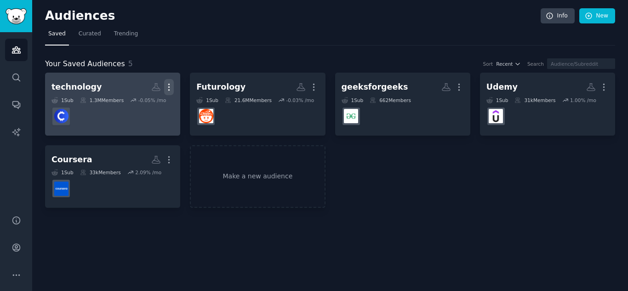
click at [170, 85] on icon "button" at bounding box center [169, 87] width 10 height 10
click at [148, 104] on p "Delete" at bounding box center [143, 107] width 21 height 10
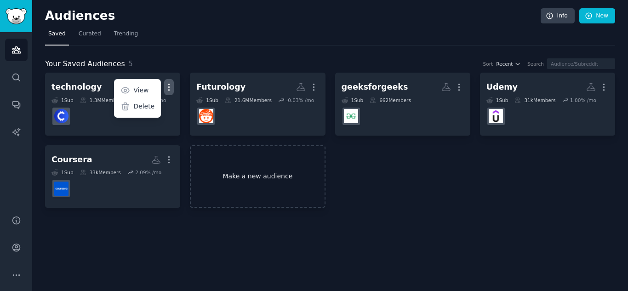
click at [254, 162] on div "technology Custom Audience More View Delete 1 Sub 1.3M Members -0.05 % /mo Futu…" at bounding box center [330, 140] width 570 height 135
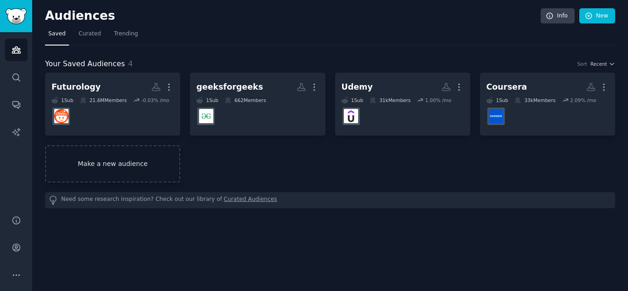
click at [124, 151] on link "Make a new audience" at bounding box center [112, 163] width 135 height 37
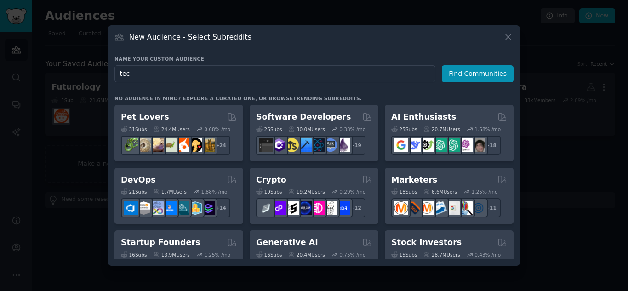
type input "tech"
click button "Find Communities" at bounding box center [477, 73] width 72 height 17
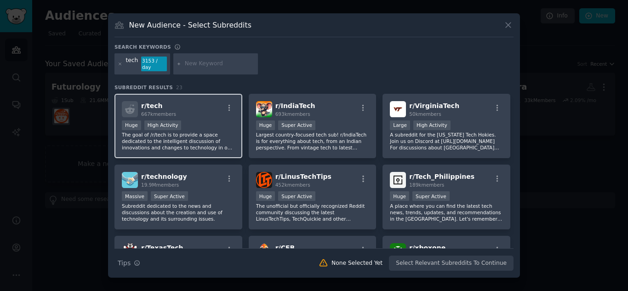
click at [164, 106] on h2 "r/ tech 667k members" at bounding box center [158, 109] width 35 height 16
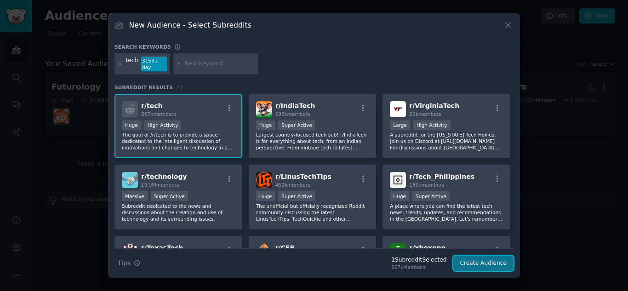
click at [483, 260] on button "Create Audience" at bounding box center [483, 263] width 61 height 16
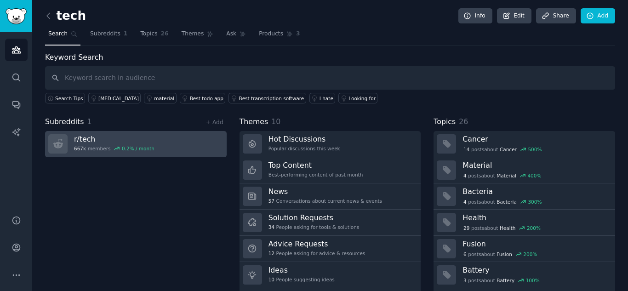
click at [119, 144] on div "r/ tech 667k members 0.2 % / month" at bounding box center [114, 143] width 80 height 19
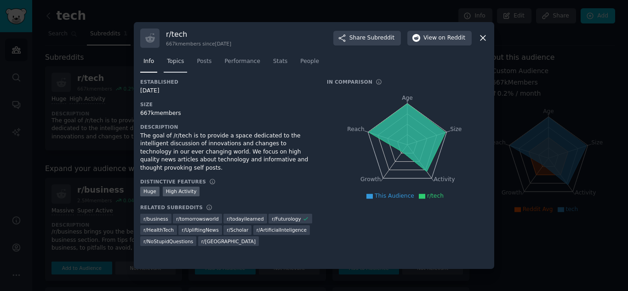
click at [180, 61] on span "Topics" at bounding box center [175, 61] width 17 height 8
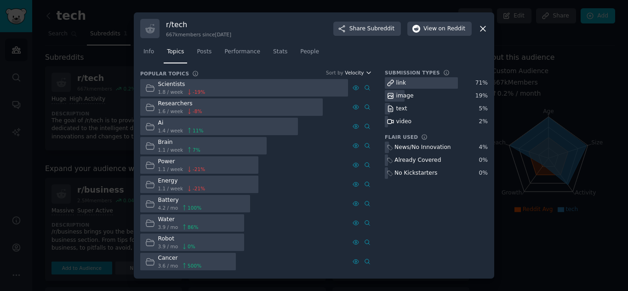
click at [362, 70] on span "Velocity" at bounding box center [354, 72] width 19 height 6
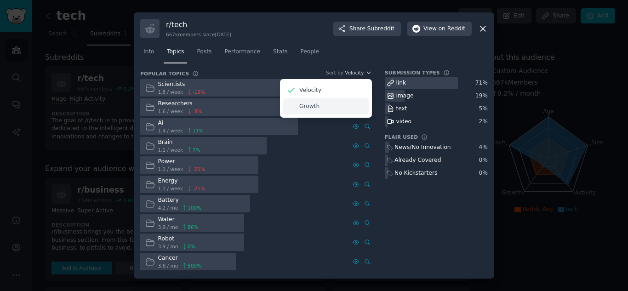
click at [346, 113] on div "Growth" at bounding box center [325, 106] width 85 height 16
